Goal: Task Accomplishment & Management: Manage account settings

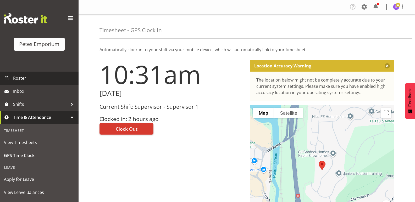
click at [30, 79] on span "Roster" at bounding box center [44, 78] width 63 height 8
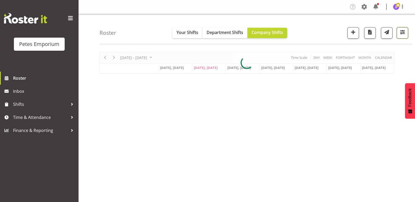
click at [399, 36] on span "button" at bounding box center [402, 32] width 7 height 7
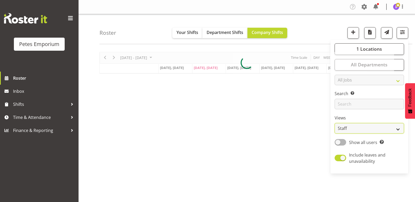
click at [397, 129] on select "Staff Role Shift - Horizontal Shift - Vertical Staff - Location" at bounding box center [368, 128] width 69 height 10
select select "shift"
click at [335, 123] on select "Staff Role Shift - Horizontal Shift - Vertical Staff - Location" at bounding box center [368, 128] width 69 height 10
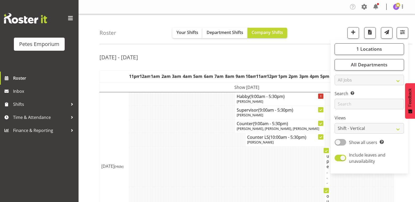
click at [111, 121] on td "Tue 19th Aug 2025 (Hide)" at bounding box center [114, 166] width 29 height 148
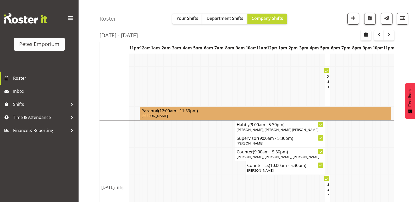
scroll to position [131, 0]
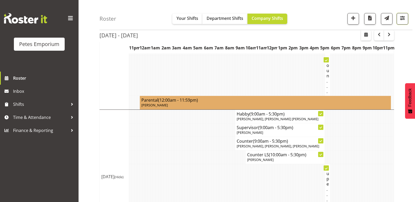
click at [401, 21] on span "button" at bounding box center [402, 18] width 7 height 7
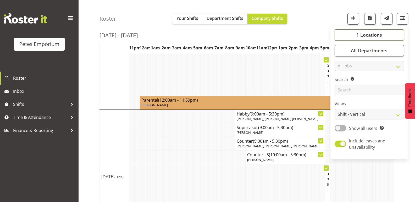
click at [361, 35] on span "1 Locations" at bounding box center [369, 35] width 26 height 6
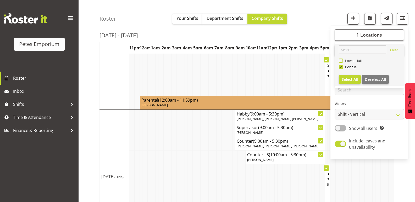
click at [342, 59] on span at bounding box center [341, 61] width 4 height 4
click at [342, 59] on input "Lower Hutt" at bounding box center [340, 60] width 3 height 3
checkbox input "true"
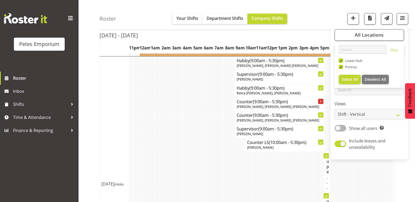
scroll to position [314, 0]
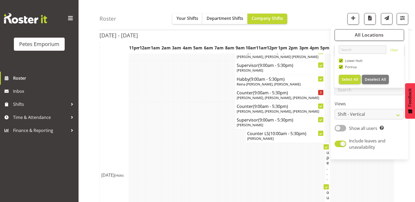
click at [190, 127] on td at bounding box center [191, 123] width 3 height 14
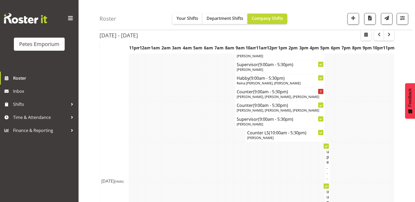
scroll to position [0, 0]
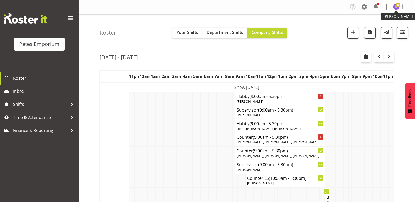
click at [396, 7] on span at bounding box center [398, 5] width 4 height 4
click at [374, 27] on link "Log Out" at bounding box center [380, 27] width 50 height 9
